Goal: Information Seeking & Learning: Learn about a topic

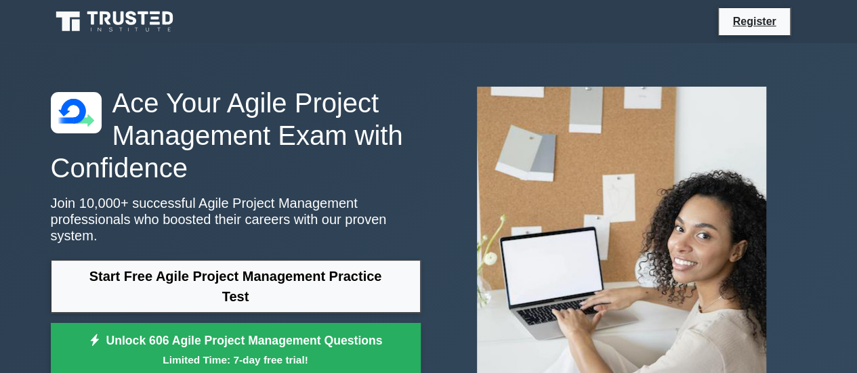
click at [144, 29] on icon at bounding box center [116, 22] width 130 height 26
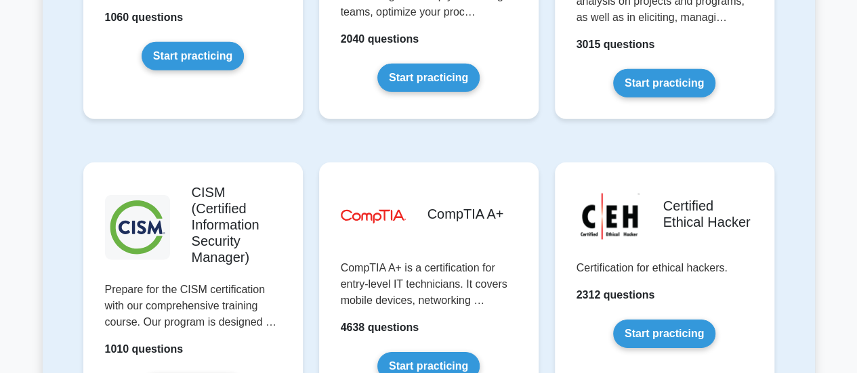
scroll to position [1964, 0]
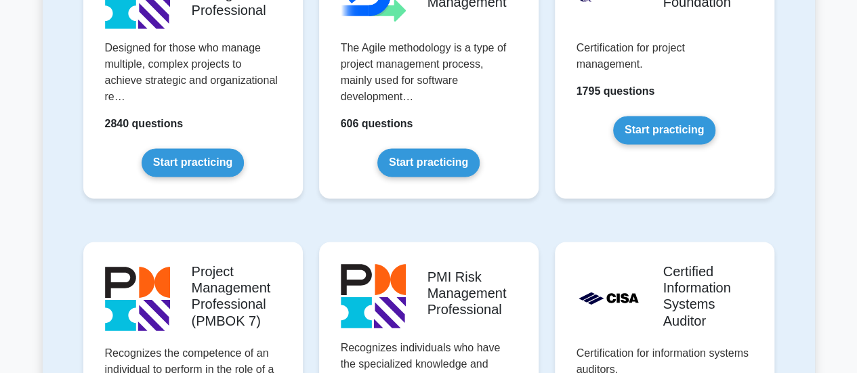
scroll to position [948, 0]
